Goal: Information Seeking & Learning: Find specific fact

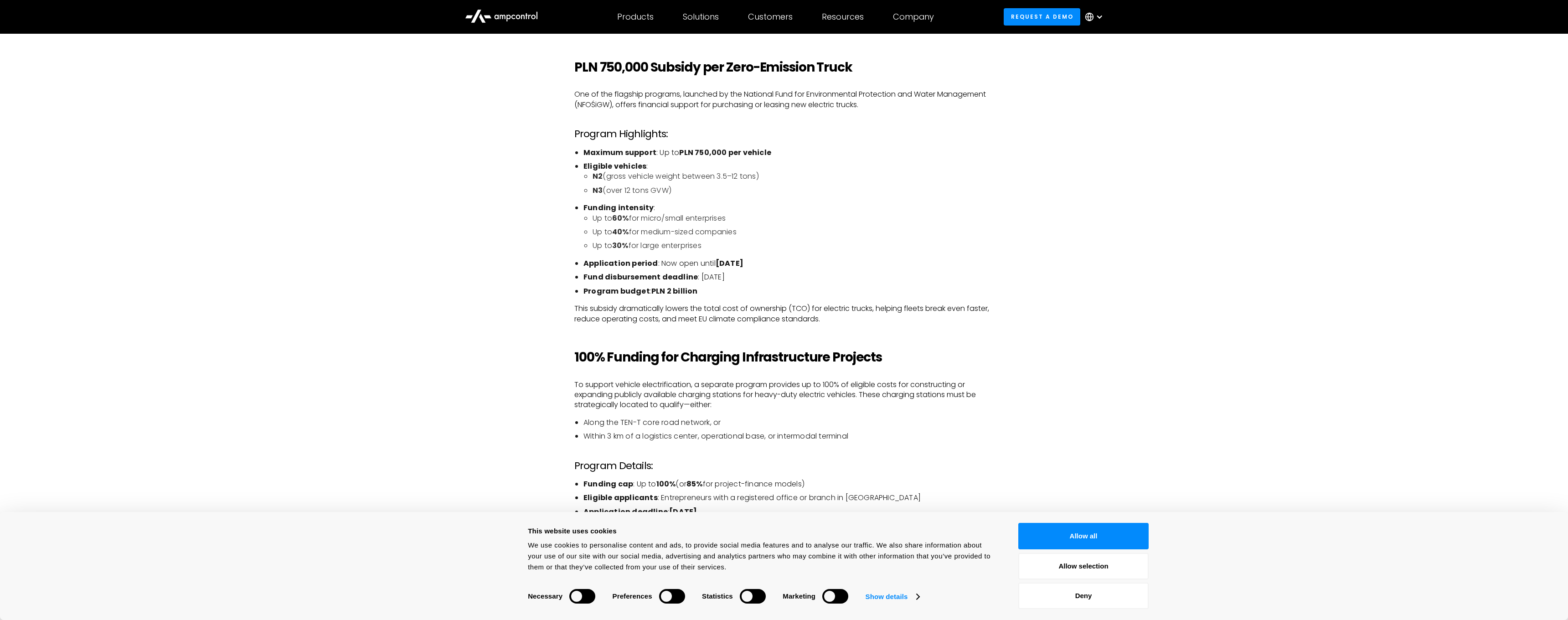
scroll to position [971, 0]
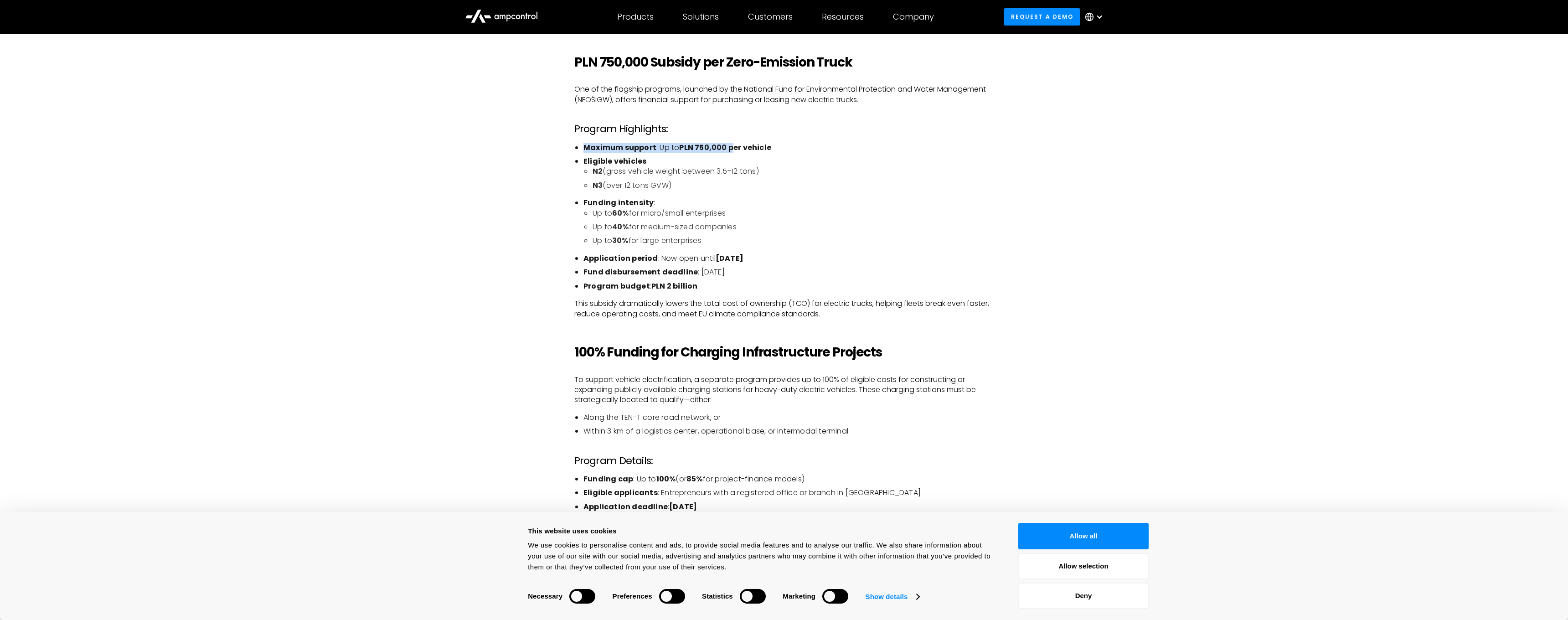
drag, startPoint x: 694, startPoint y: 139, endPoint x: 729, endPoint y: 148, distance: 36.1
click at [729, 148] on div "Poland is taking a bold step toward decarbonizing heavy-duty transport. Through…" at bounding box center [784, 495] width 419 height 1068
click at [721, 146] on strong "PLN 750,000 per vehicle" at bounding box center [725, 147] width 92 height 10
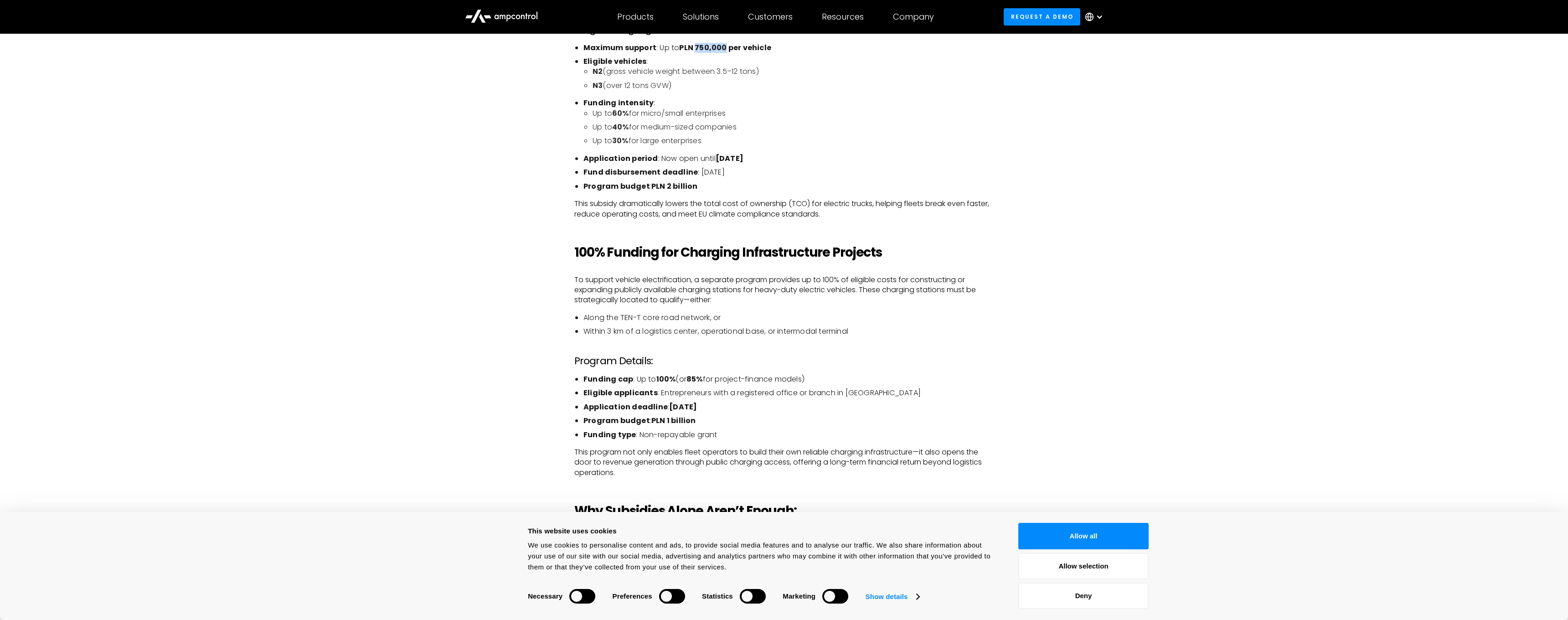
scroll to position [1071, 0]
drag, startPoint x: 703, startPoint y: 140, endPoint x: 595, endPoint y: 121, distance: 109.7
click at [595, 121] on ul "Up to 60% for micro/small enterprises Up to 40% for medium-sized companies Up t…" at bounding box center [789, 127] width 410 height 38
click at [564, 130] on div "Poland is taking a bold step toward decarbonizing heavy-duty transport. Through…" at bounding box center [784, 404] width 656 height 1087
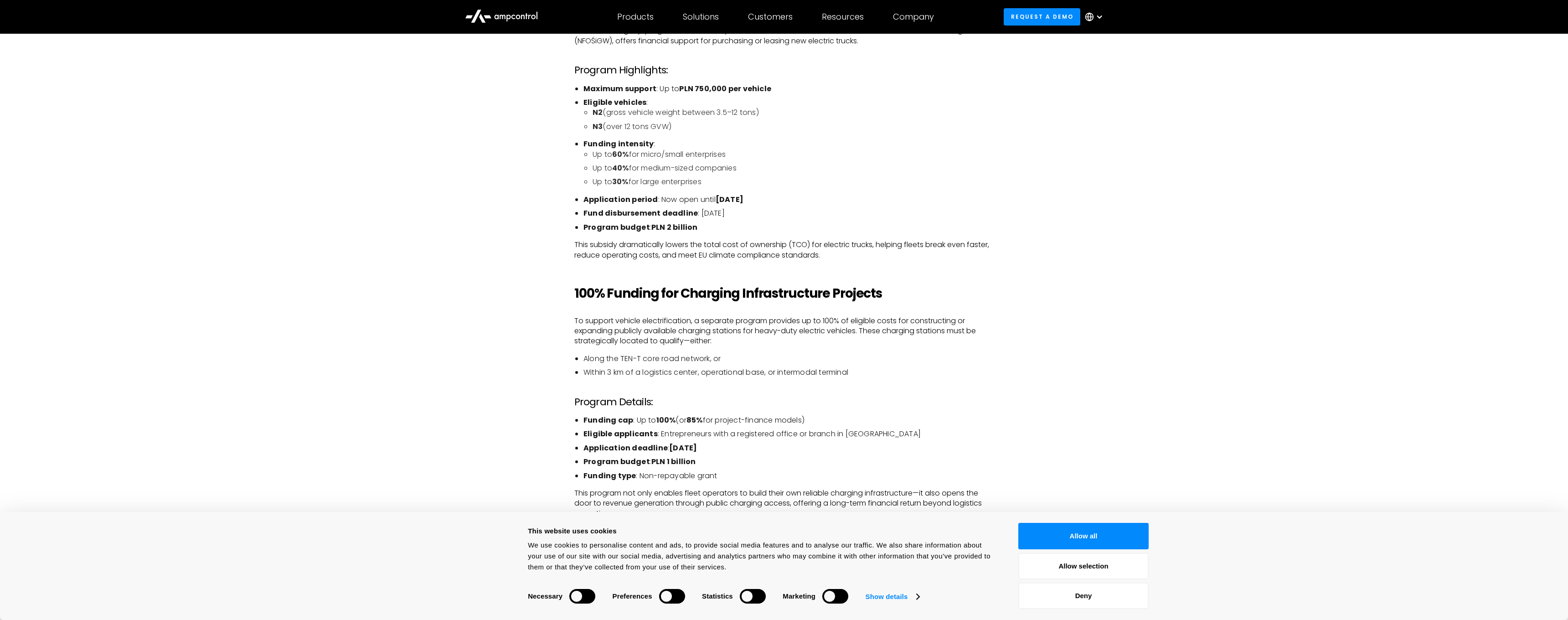
scroll to position [1024, 0]
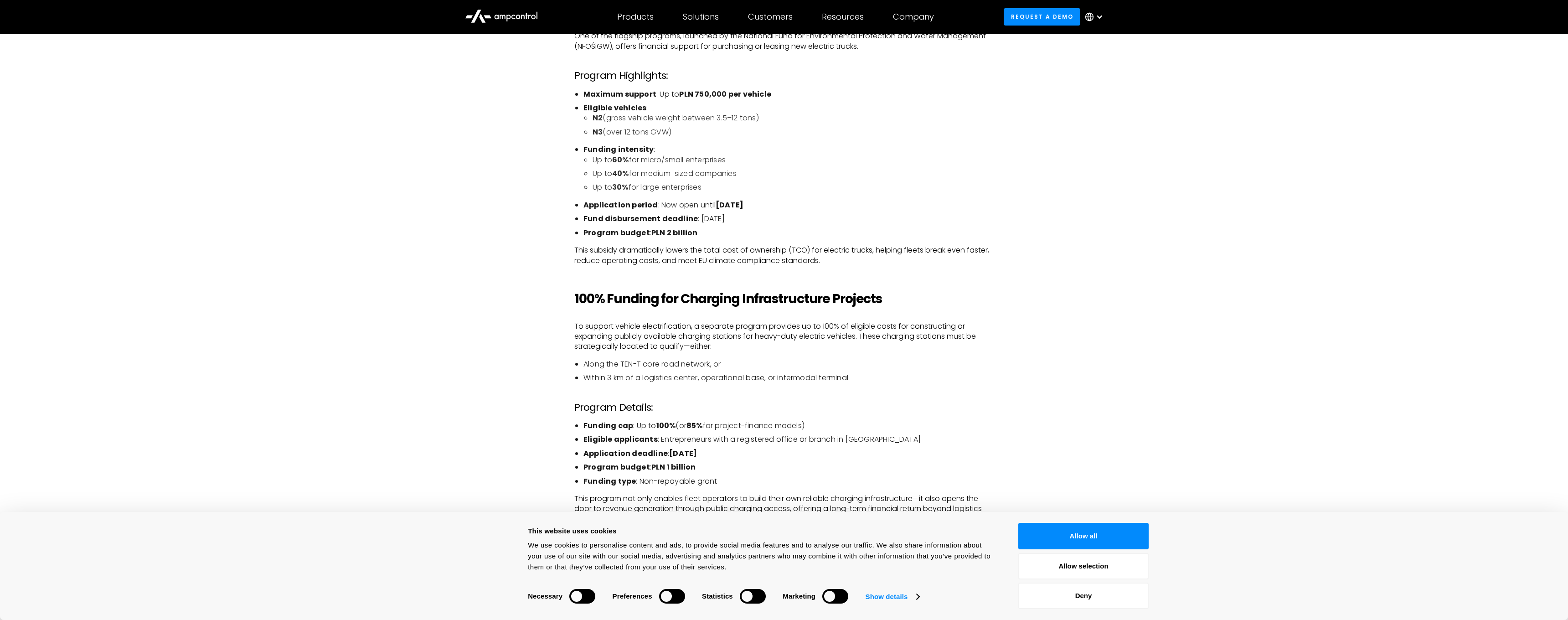
drag, startPoint x: 709, startPoint y: 190, endPoint x: 605, endPoint y: 183, distance: 104.2
click at [605, 183] on li "Up to 30% for large enterprises" at bounding box center [793, 188] width 401 height 10
click at [668, 188] on li "Up to 30% for large enterprises" at bounding box center [793, 188] width 401 height 10
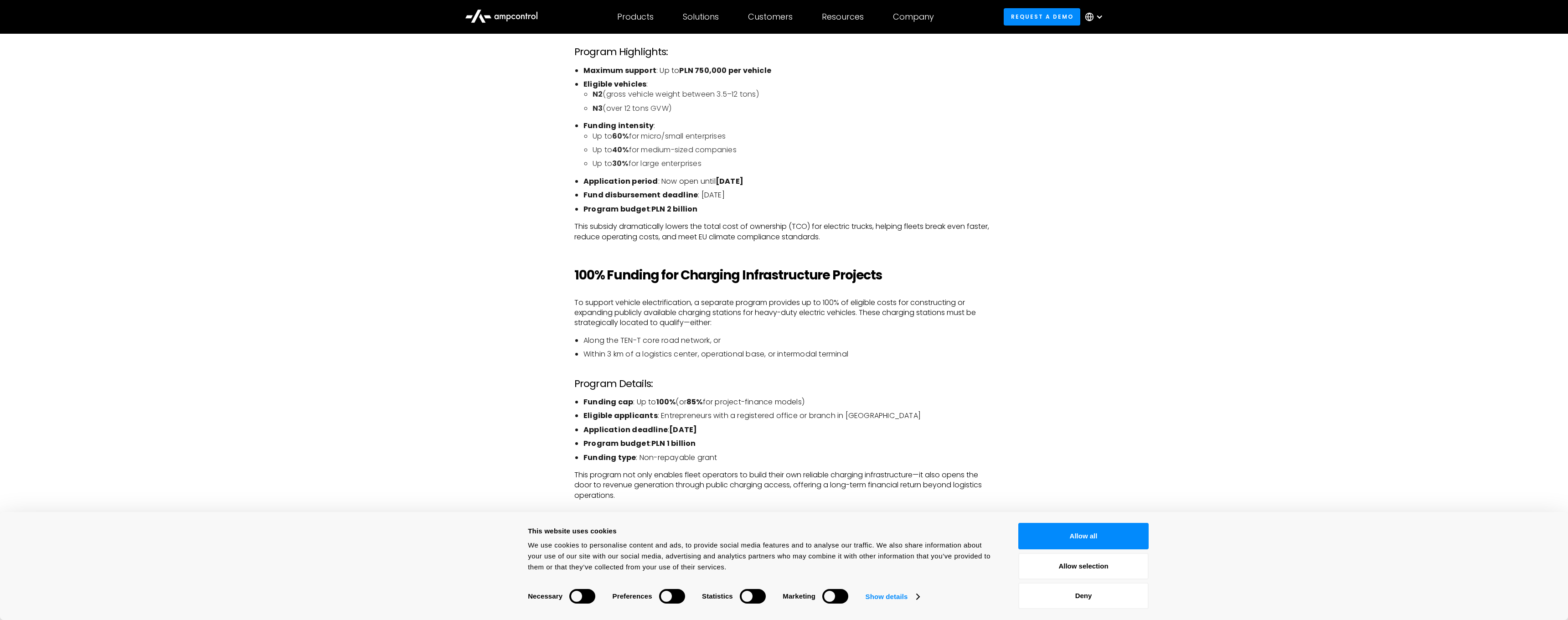
scroll to position [1051, 0]
click at [726, 348] on li "Within 3 km of a logistics center, operational base, or intermodal terminal" at bounding box center [789, 351] width 410 height 10
